Goal: Task Accomplishment & Management: Manage account settings

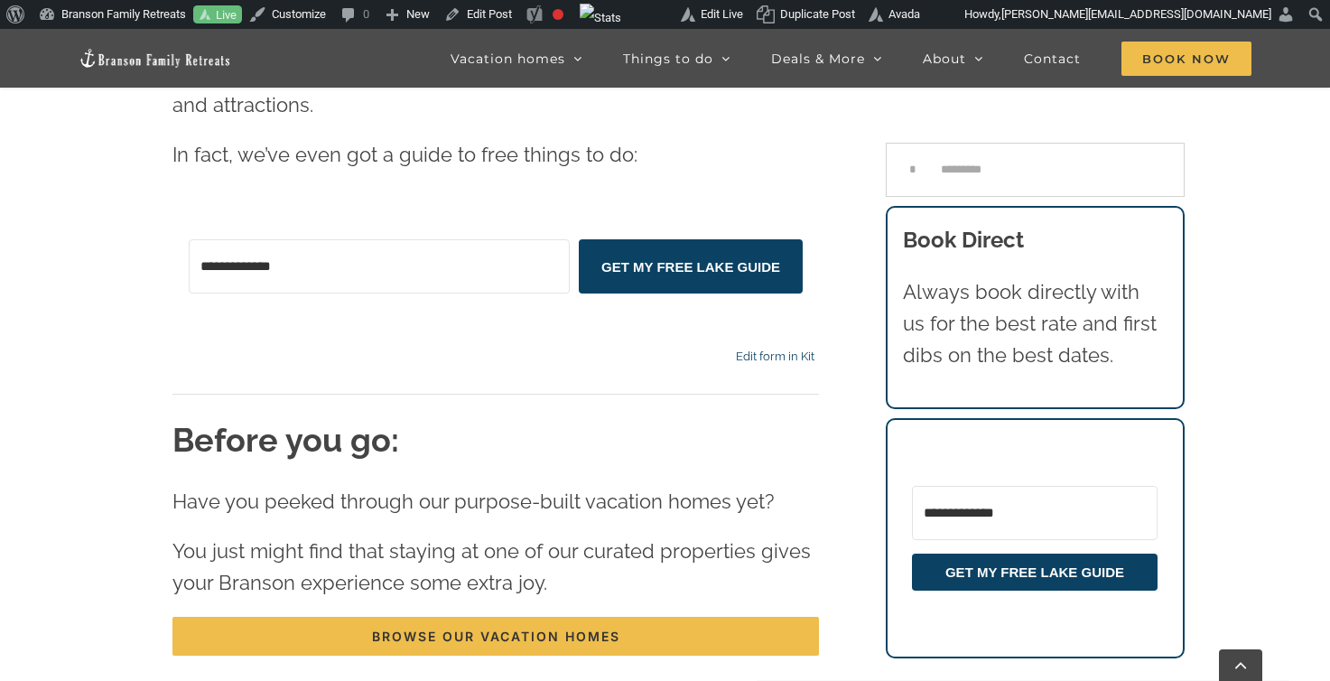
scroll to position [6131, 0]
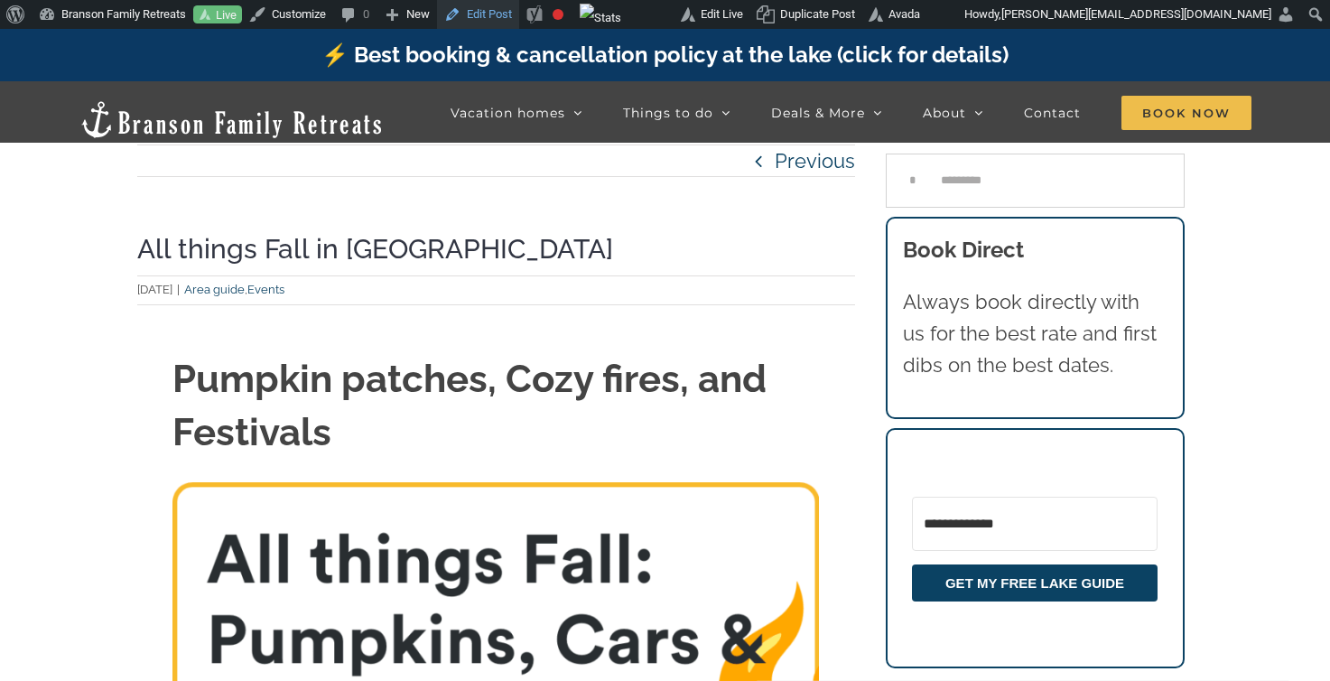
click at [508, 10] on link "Edit Post" at bounding box center [478, 14] width 82 height 29
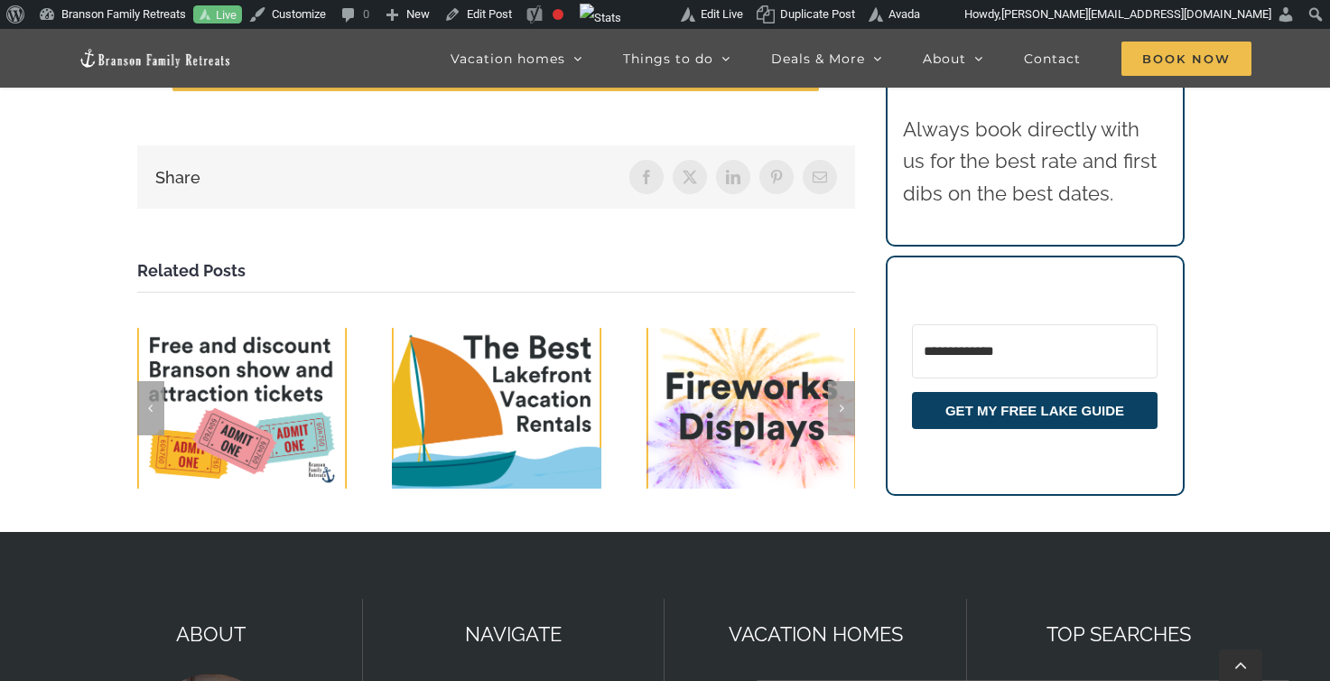
scroll to position [6659, 0]
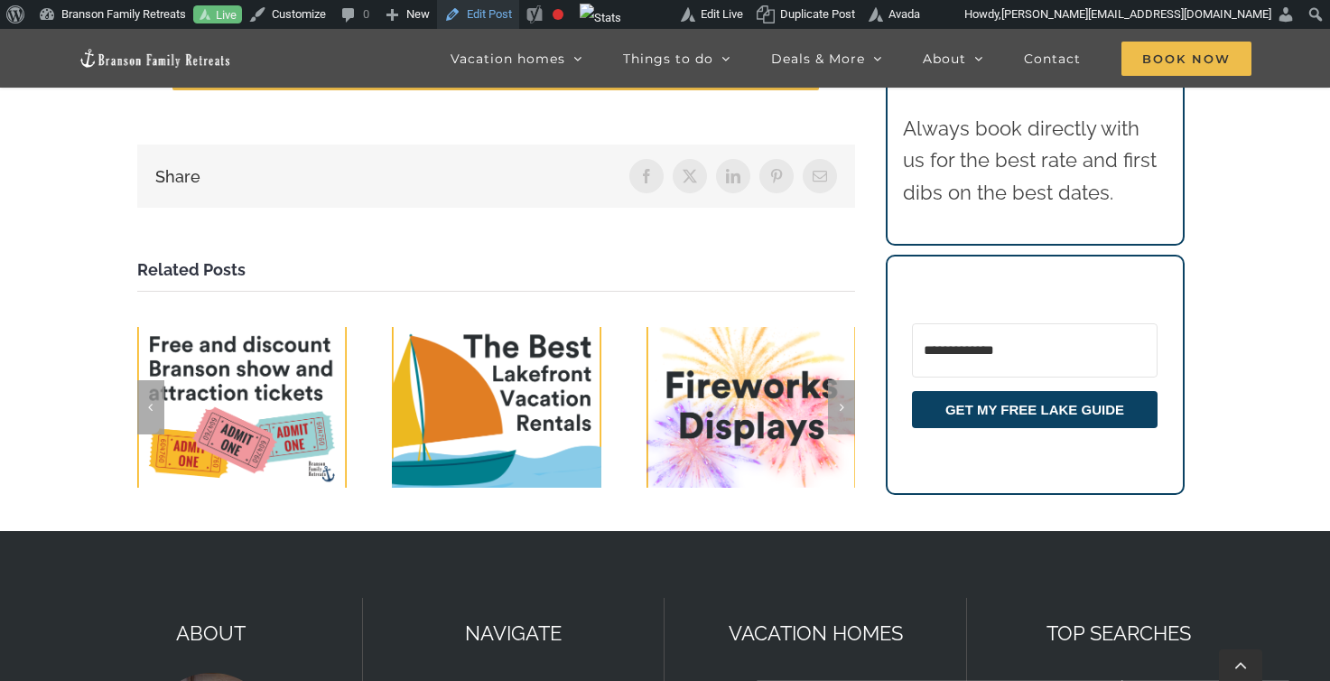
click at [498, 16] on link "Edit Post" at bounding box center [478, 14] width 82 height 29
